Goal: Task Accomplishment & Management: Use online tool/utility

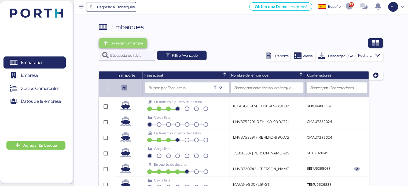
click at [126, 42] on span "Agregar Embarque" at bounding box center [127, 43] width 32 height 6
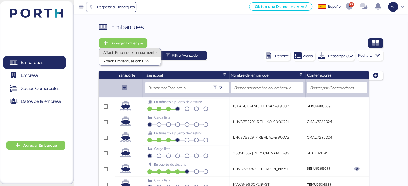
click at [126, 51] on div "Añadir Embarque manualmente" at bounding box center [129, 53] width 53 height 8
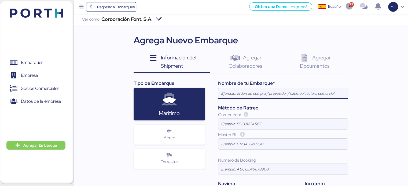
click at [175, 140] on div "Aéreo" at bounding box center [170, 135] width 72 height 20
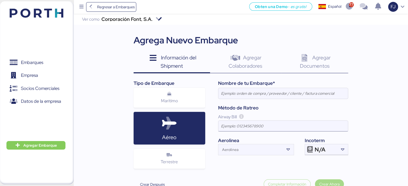
click at [237, 125] on input at bounding box center [283, 126] width 130 height 11
paste input "LIO25000436"
type input "LIO25000436"
click at [234, 95] on input at bounding box center [283, 93] width 130 height 11
paste input "BAUDOUIN-99007404-ST"
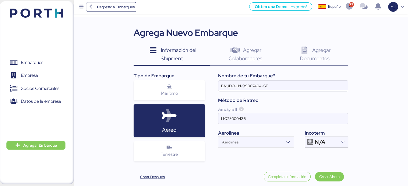
scroll to position [12, 0]
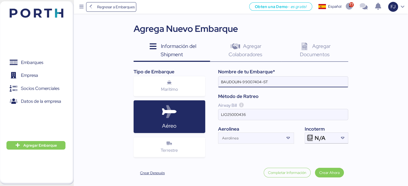
type input "BAUDOUIN-99007404-ST"
click at [304, 46] on icon at bounding box center [305, 47] width 12 height 8
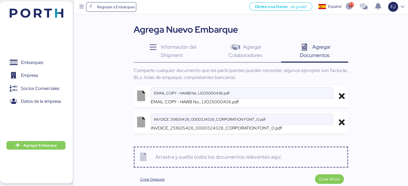
scroll to position [17, 0]
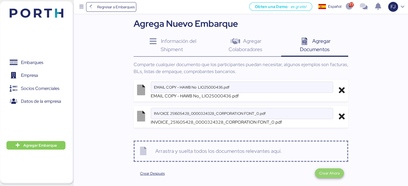
click at [325, 174] on span "Crear Ahora" at bounding box center [329, 173] width 20 height 6
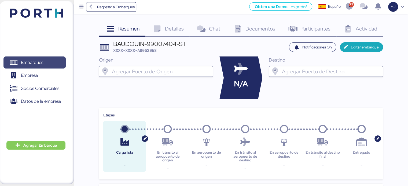
click at [29, 66] on span "Embarques" at bounding box center [32, 63] width 22 height 8
